Goal: Use online tool/utility: Utilize a website feature to perform a specific function

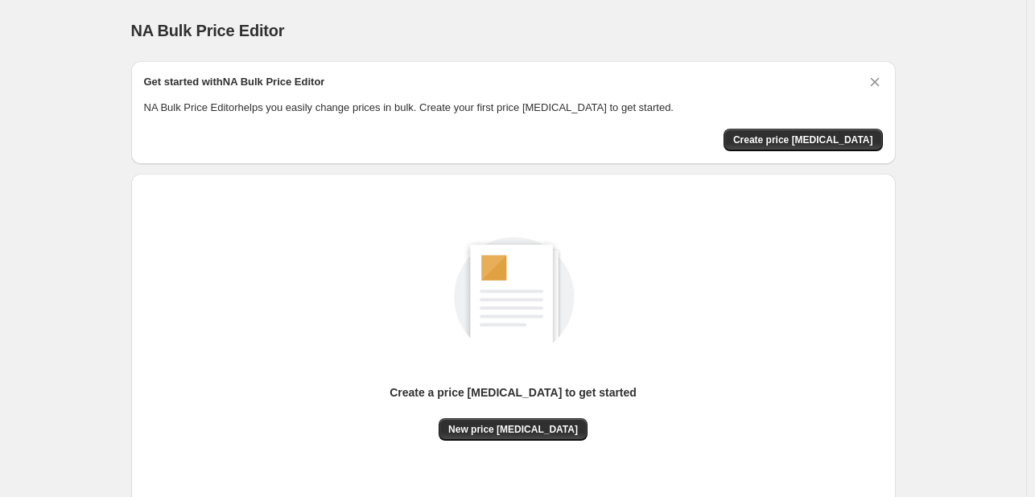
click at [491, 445] on div "Create a price [MEDICAL_DATA] to get started New price [MEDICAL_DATA]" at bounding box center [513, 340] width 739 height 306
click at [497, 437] on button "New price [MEDICAL_DATA]" at bounding box center [513, 429] width 149 height 23
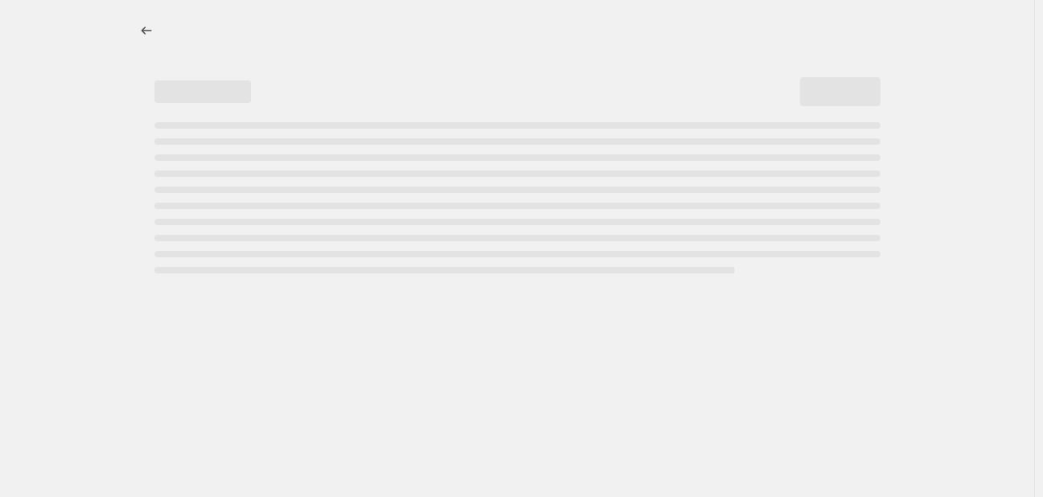
select select "percentage"
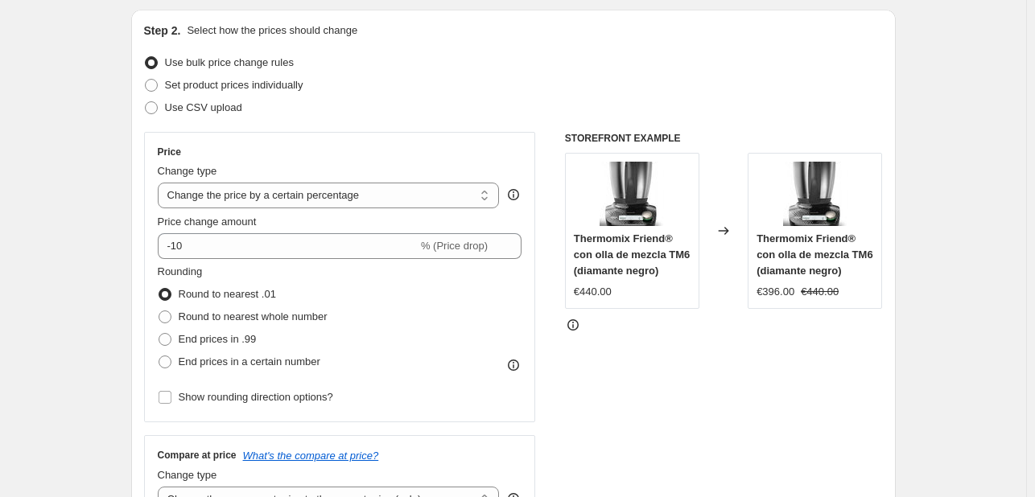
scroll to position [241, 0]
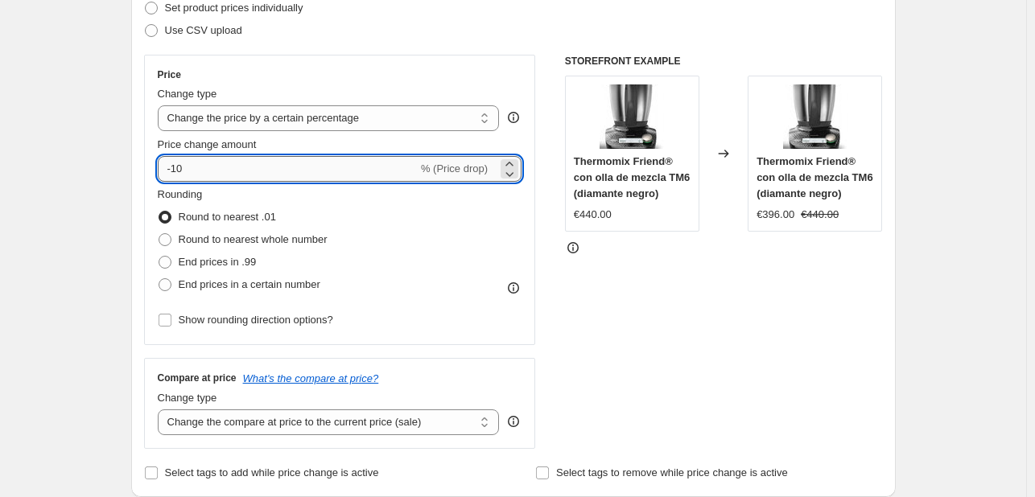
click at [248, 172] on input "-10" at bounding box center [288, 169] width 260 height 26
type input "-1"
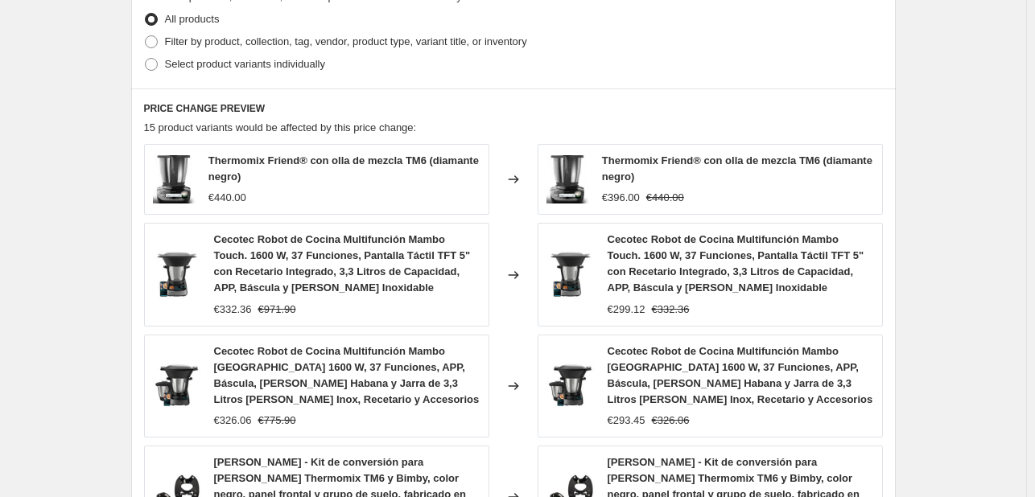
scroll to position [1249, 0]
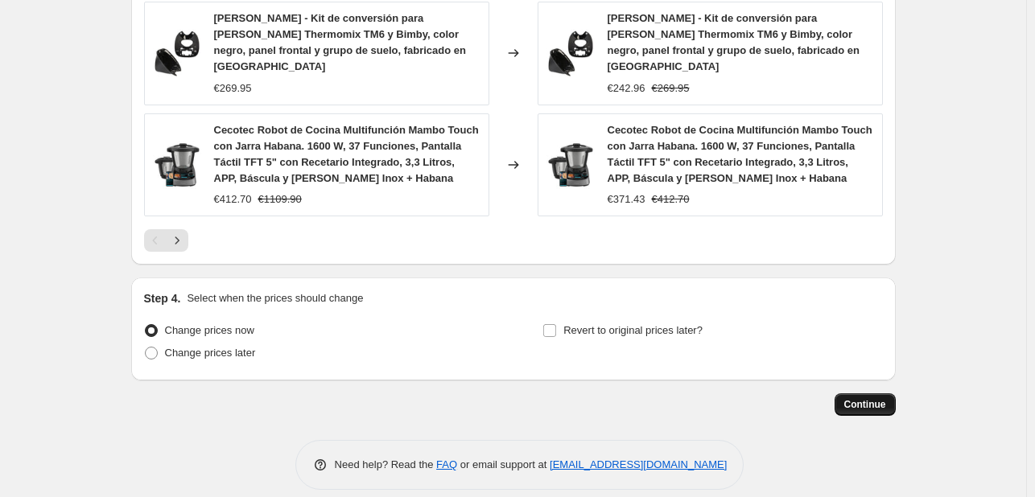
type input "-32"
click at [859, 398] on span "Continue" at bounding box center [865, 404] width 42 height 13
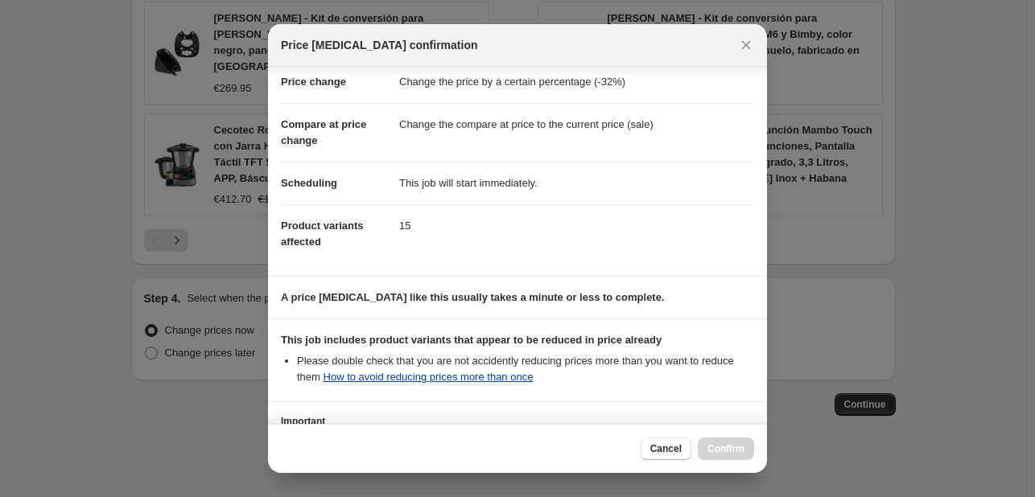
scroll to position [179, 0]
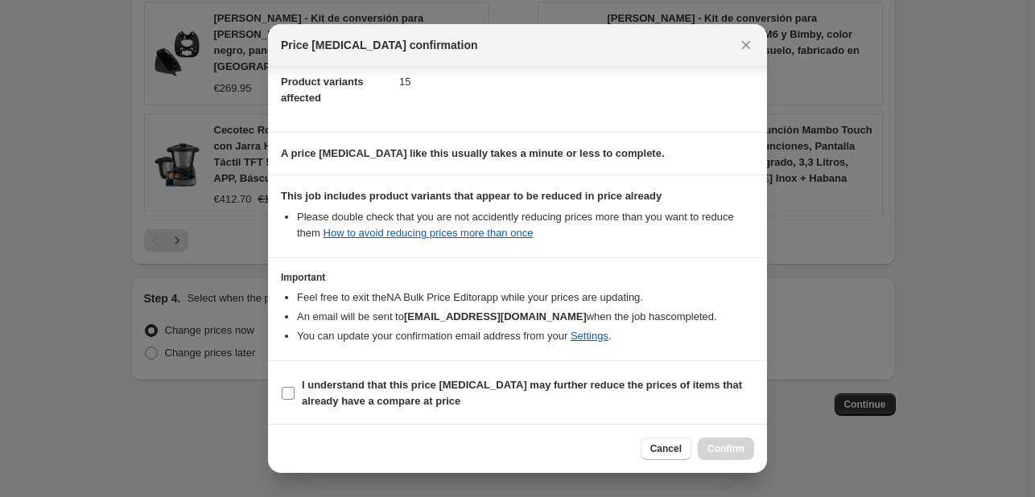
drag, startPoint x: 397, startPoint y: 379, endPoint x: 431, endPoint y: 390, distance: 35.6
click at [397, 380] on b "I understand that this price [MEDICAL_DATA] may further reduce the prices of it…" at bounding box center [522, 393] width 440 height 28
click at [295, 387] on input "I understand that this price [MEDICAL_DATA] may further reduce the prices of it…" at bounding box center [288, 393] width 13 height 13
checkbox input "true"
click at [744, 455] on button "Confirm" at bounding box center [726, 449] width 56 height 23
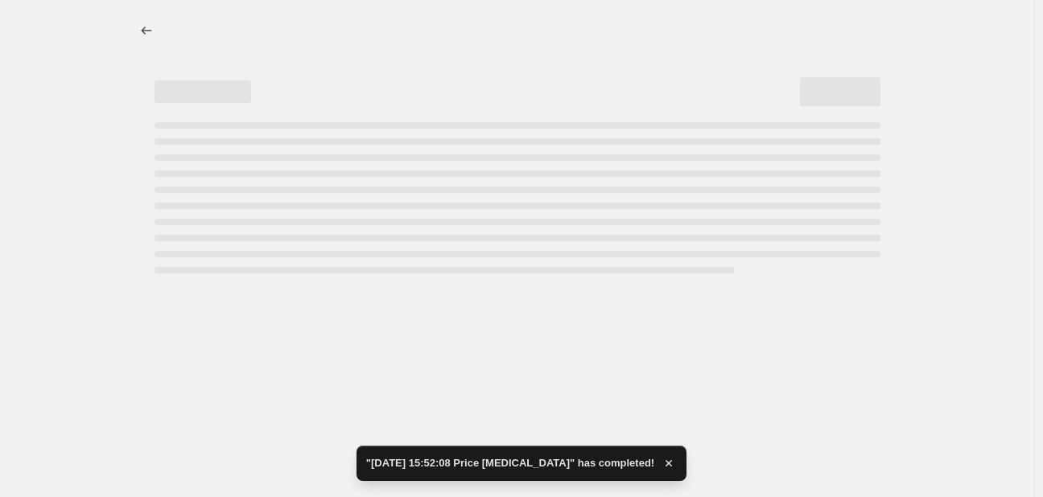
select select "percentage"
